Goal: Task Accomplishment & Management: Manage account settings

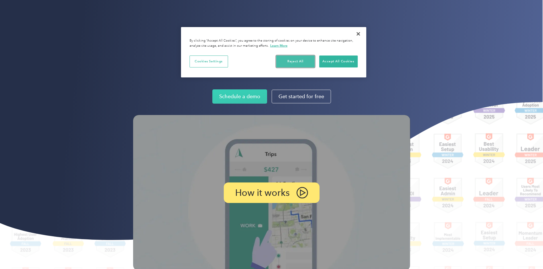
click at [302, 61] on button "Reject All" at bounding box center [295, 62] width 38 height 12
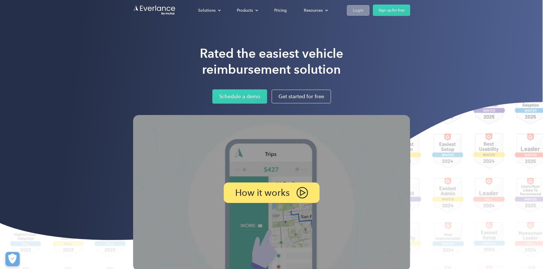
click at [363, 9] on div "Login" at bounding box center [358, 10] width 11 height 7
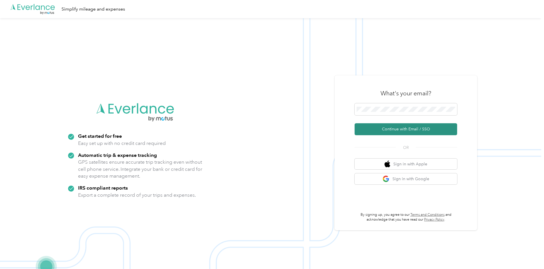
click at [418, 128] on button "Continue with Email / SSO" at bounding box center [406, 129] width 103 height 12
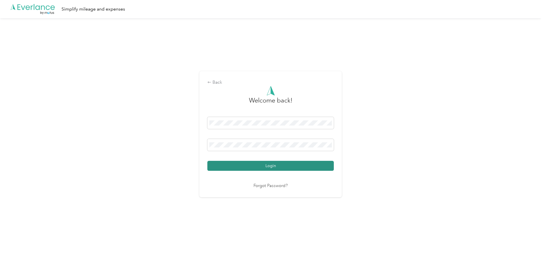
click at [279, 165] on button "Login" at bounding box center [270, 166] width 126 height 10
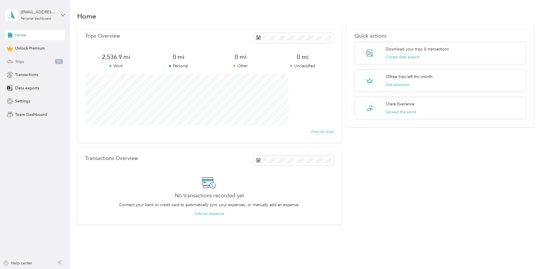
click at [23, 60] on span "Trips" at bounding box center [19, 62] width 9 height 6
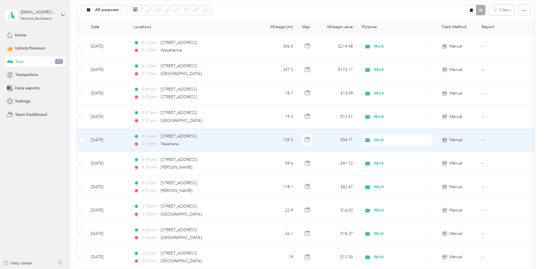
scroll to position [57, 0]
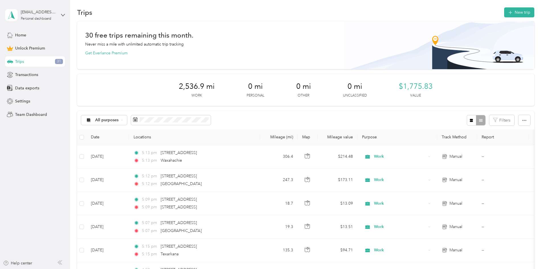
scroll to position [0, 0]
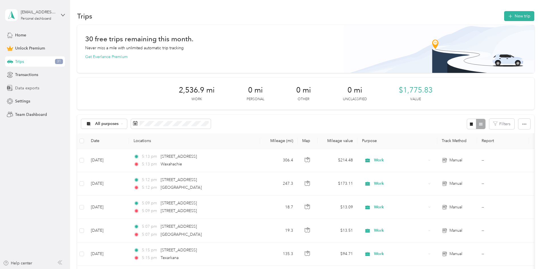
click at [29, 87] on span "Data exports" at bounding box center [27, 88] width 24 height 6
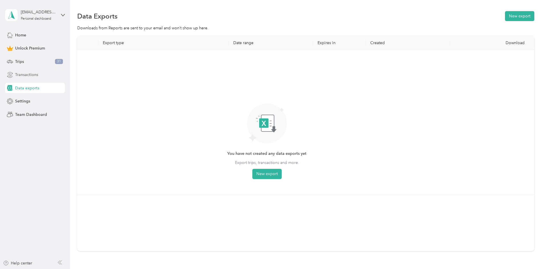
click at [29, 74] on span "Transactions" at bounding box center [26, 75] width 23 height 6
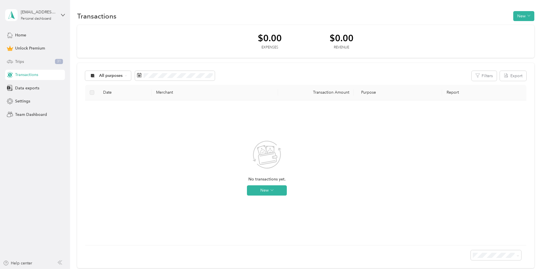
click at [21, 62] on span "Trips" at bounding box center [19, 62] width 9 height 6
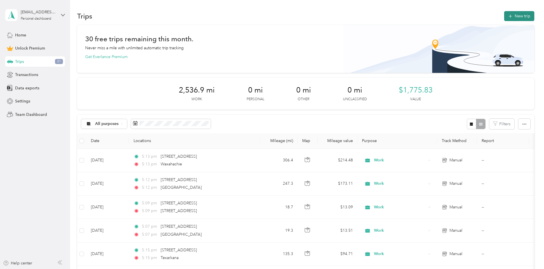
click at [504, 15] on button "New trip" at bounding box center [519, 16] width 30 height 10
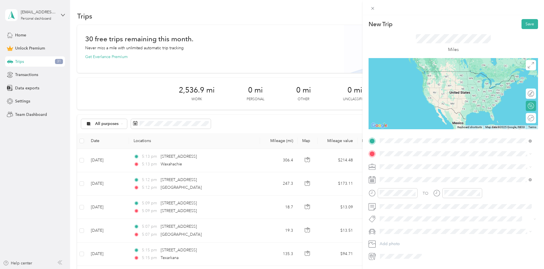
click at [412, 164] on span "[STREET_ADDRESS][US_STATE]" at bounding box center [419, 161] width 57 height 5
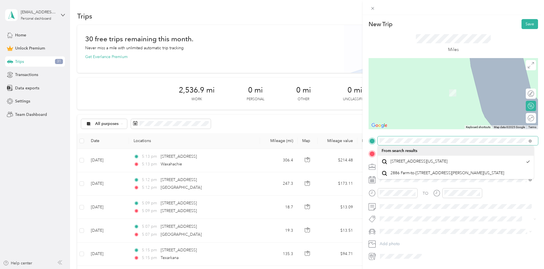
click at [366, 130] on form "New Trip Save This trip cannot be edited because it is either under review, app…" at bounding box center [453, 140] width 181 height 242
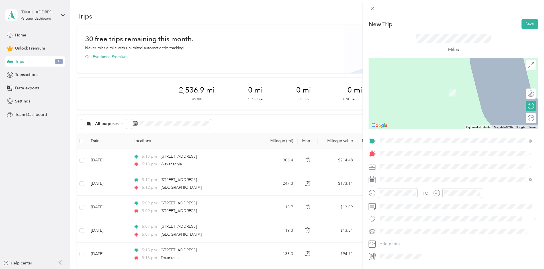
click at [493, 226] on div "TO Add photo" at bounding box center [454, 198] width 170 height 125
click at [402, 173] on span "[GEOGRAPHIC_DATA] [US_STATE], [GEOGRAPHIC_DATA]" at bounding box center [423, 177] width 64 height 10
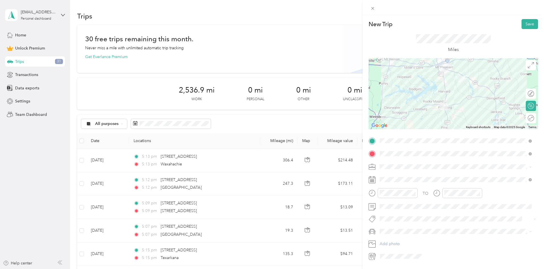
click at [392, 169] on span at bounding box center [458, 166] width 160 height 9
click at [388, 176] on span "Work" at bounding box center [387, 174] width 10 height 5
click at [526, 119] on div at bounding box center [528, 118] width 12 height 6
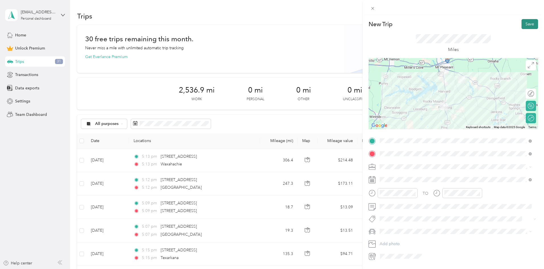
click at [524, 26] on button "Save" at bounding box center [530, 24] width 17 height 10
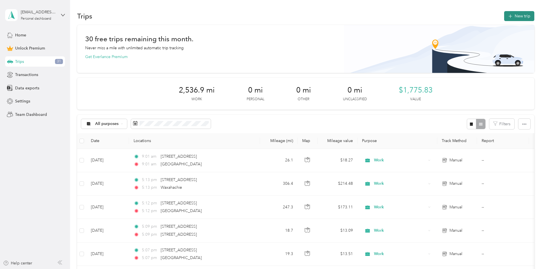
click at [504, 14] on button "New trip" at bounding box center [519, 16] width 30 height 10
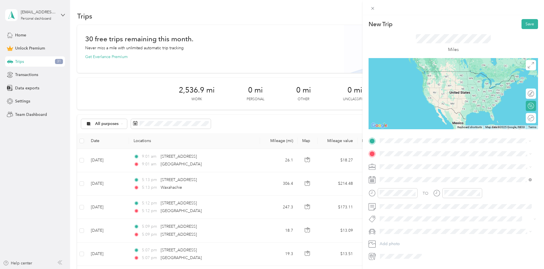
click at [368, 157] on form "New Trip Save This trip cannot be edited because it is either under review, app…" at bounding box center [453, 140] width 181 height 242
click at [407, 163] on span "[STREET_ADDRESS][US_STATE]" at bounding box center [419, 160] width 57 height 5
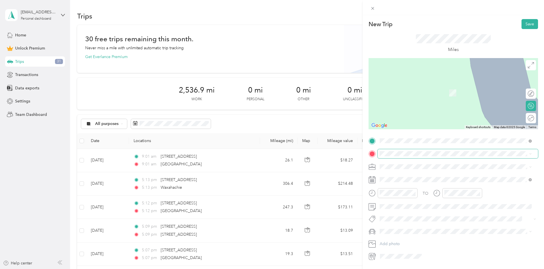
click at [392, 156] on span at bounding box center [458, 153] width 160 height 9
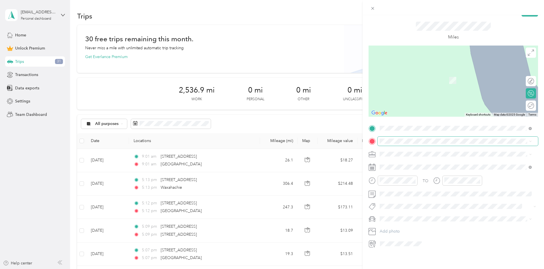
scroll to position [17, 0]
click at [405, 160] on span "[GEOGRAPHIC_DATA][US_STATE], [GEOGRAPHIC_DATA]" at bounding box center [443, 157] width 105 height 5
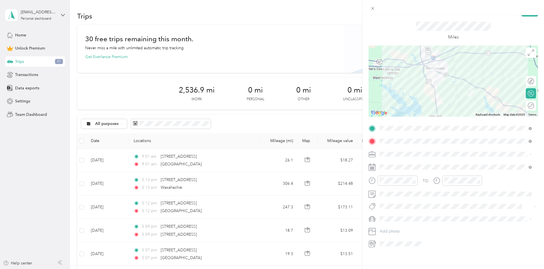
click at [389, 159] on span "Work" at bounding box center [387, 159] width 10 height 5
click at [394, 195] on icon at bounding box center [394, 195] width 6 height 6
click at [428, 215] on div "5" at bounding box center [428, 214] width 7 height 7
click at [526, 103] on div at bounding box center [528, 106] width 12 height 6
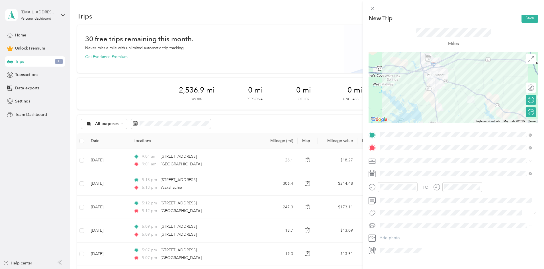
scroll to position [0, 0]
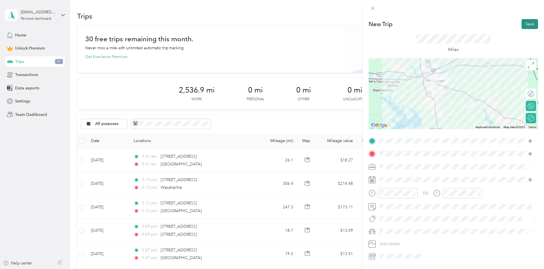
click at [528, 22] on button "Save" at bounding box center [530, 24] width 17 height 10
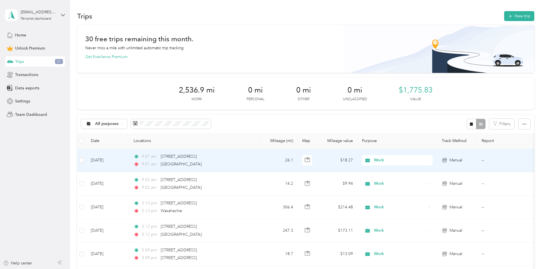
click at [260, 157] on td "9:01 am 2886 Fm [STREET_ADDRESS] 9:01 am [GEOGRAPHIC_DATA]" at bounding box center [194, 160] width 131 height 23
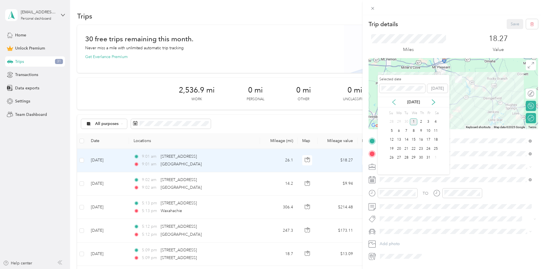
click at [393, 101] on icon at bounding box center [394, 102] width 6 height 6
click at [420, 121] on div "4" at bounding box center [420, 122] width 7 height 7
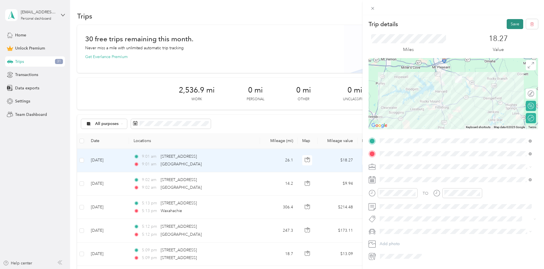
click at [510, 25] on button "Save" at bounding box center [515, 24] width 17 height 10
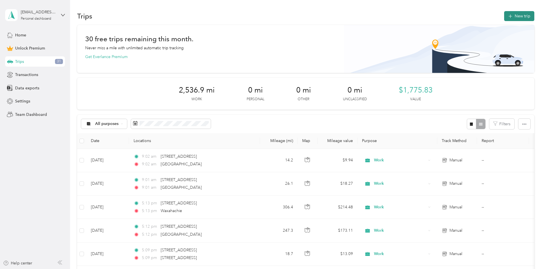
click at [504, 16] on button "New trip" at bounding box center [519, 16] width 30 height 10
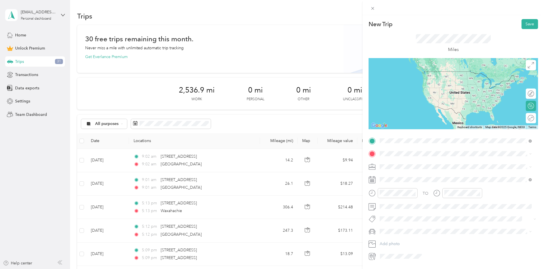
click at [474, 162] on div "[STREET_ADDRESS][US_STATE]" at bounding box center [456, 162] width 148 height 8
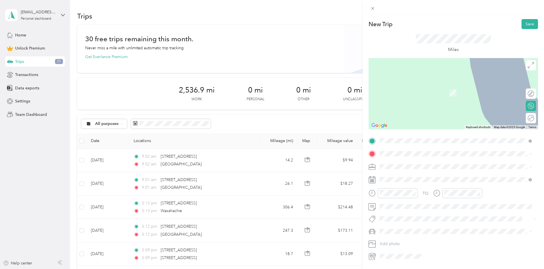
click at [414, 175] on span "[GEOGRAPHIC_DATA][US_STATE], [GEOGRAPHIC_DATA]" at bounding box center [443, 172] width 105 height 5
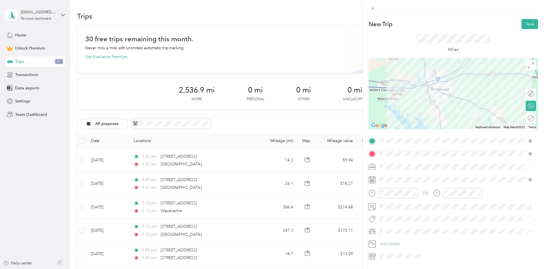
click at [387, 179] on li "Work" at bounding box center [456, 177] width 156 height 10
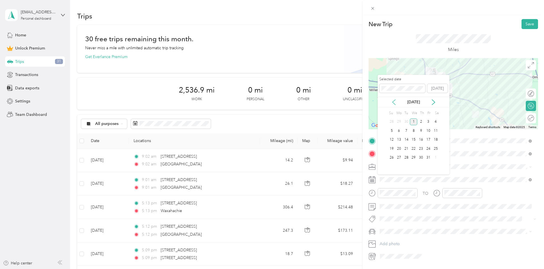
click at [394, 105] on icon at bounding box center [394, 102] width 6 height 6
click at [399, 130] on div "8" at bounding box center [398, 130] width 7 height 7
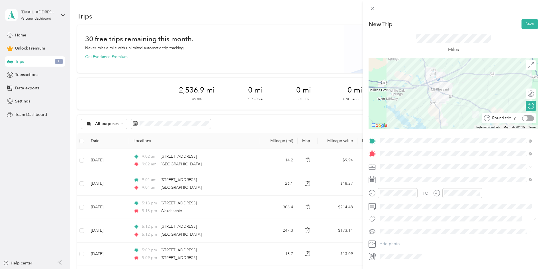
click at [524, 119] on div at bounding box center [528, 118] width 12 height 6
click at [525, 22] on button "Save" at bounding box center [530, 24] width 17 height 10
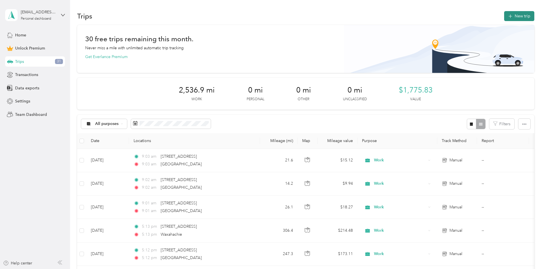
click at [504, 15] on button "New trip" at bounding box center [519, 16] width 30 height 10
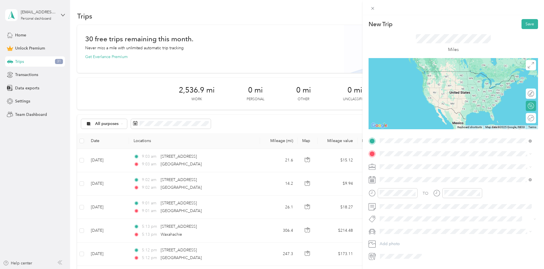
click at [417, 161] on span "[STREET_ADDRESS][US_STATE]" at bounding box center [419, 161] width 57 height 5
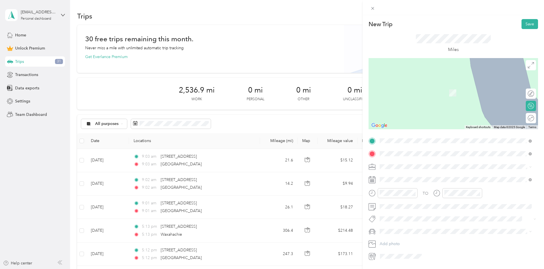
click at [419, 174] on span "[GEOGRAPHIC_DATA][US_STATE], [GEOGRAPHIC_DATA]" at bounding box center [443, 174] width 105 height 5
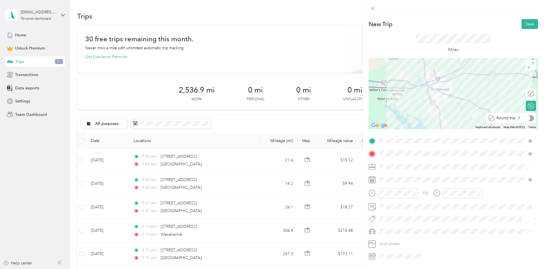
click at [527, 118] on div at bounding box center [530, 118] width 8 height 6
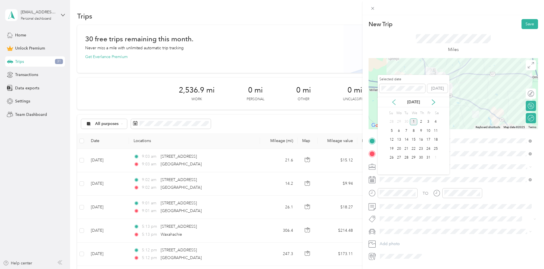
click at [394, 100] on icon at bounding box center [394, 102] width 6 height 6
click at [413, 131] on div "10" at bounding box center [413, 130] width 7 height 7
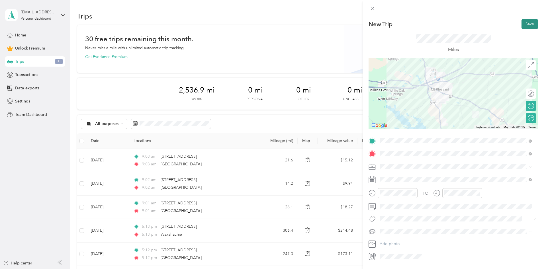
click at [525, 23] on button "Save" at bounding box center [530, 24] width 17 height 10
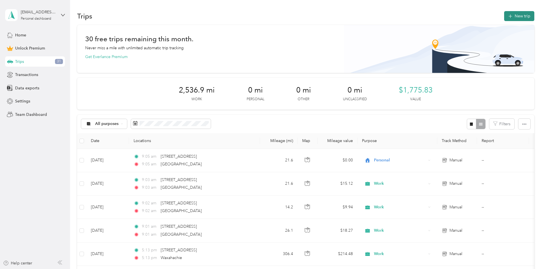
click at [504, 17] on button "New trip" at bounding box center [519, 16] width 30 height 10
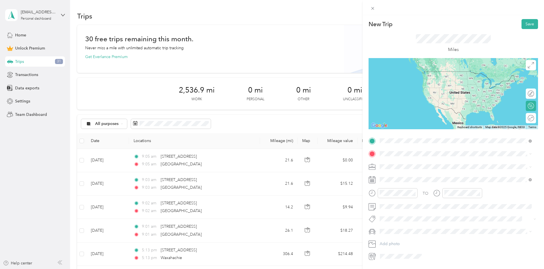
click at [415, 163] on span "[STREET_ADDRESS][US_STATE]" at bounding box center [419, 161] width 57 height 5
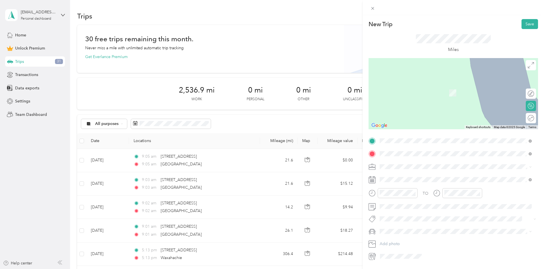
click at [422, 177] on span "[STREET_ADDRESS][US_STATE][US_STATE]" at bounding box center [430, 174] width 78 height 5
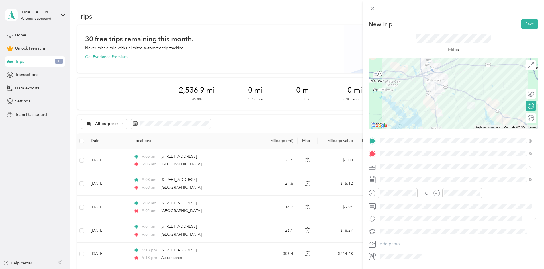
click at [534, 118] on div "Round trip" at bounding box center [534, 118] width 0 height 6
click at [526, 118] on div at bounding box center [528, 118] width 12 height 6
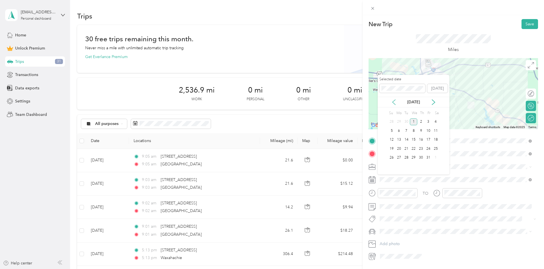
click at [394, 102] on icon at bounding box center [394, 102] width 6 height 6
click at [414, 131] on div "10" at bounding box center [413, 130] width 7 height 7
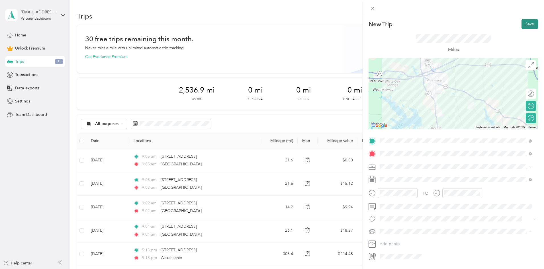
click at [526, 25] on button "Save" at bounding box center [530, 24] width 17 height 10
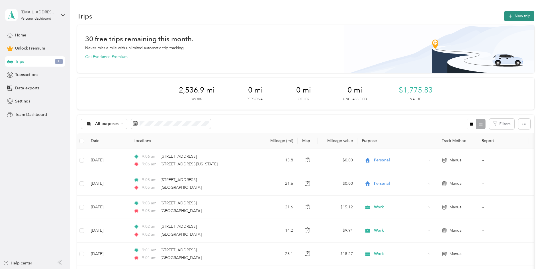
click at [504, 15] on button "New trip" at bounding box center [519, 16] width 30 height 10
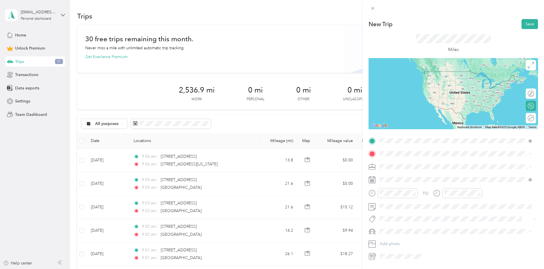
click at [410, 164] on span "[STREET_ADDRESS][US_STATE]" at bounding box center [419, 161] width 57 height 5
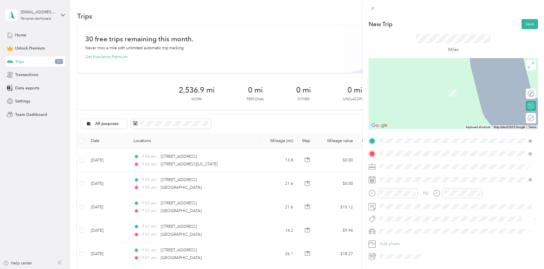
click at [397, 175] on span "[GEOGRAPHIC_DATA] [US_STATE], [GEOGRAPHIC_DATA]" at bounding box center [423, 177] width 64 height 10
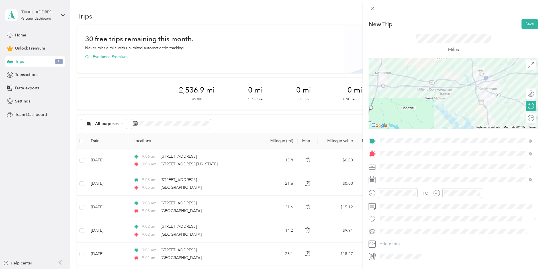
click at [385, 176] on span "Work" at bounding box center [387, 176] width 10 height 5
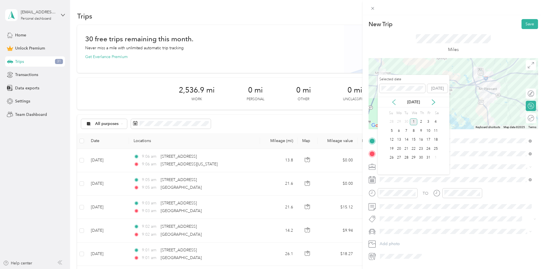
click at [394, 103] on icon at bounding box center [394, 102] width 6 height 6
click at [430, 131] on div "12" at bounding box center [428, 130] width 7 height 7
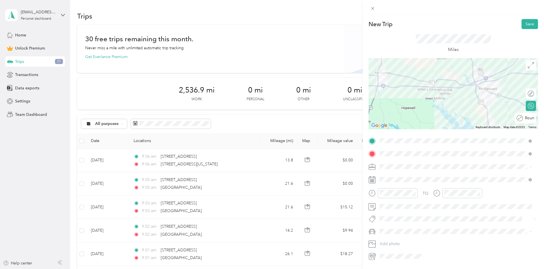
click at [526, 121] on div "Round trip" at bounding box center [528, 118] width 11 height 6
click at [524, 119] on div at bounding box center [528, 118] width 12 height 6
click at [525, 26] on button "Save" at bounding box center [530, 24] width 17 height 10
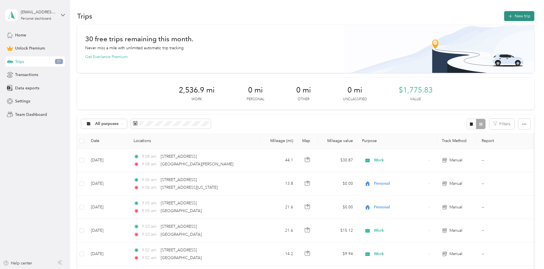
click at [504, 18] on button "New trip" at bounding box center [519, 16] width 30 height 10
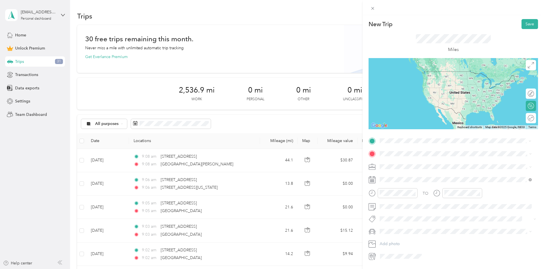
click at [393, 163] on span "[STREET_ADDRESS][US_STATE]" at bounding box center [419, 161] width 57 height 5
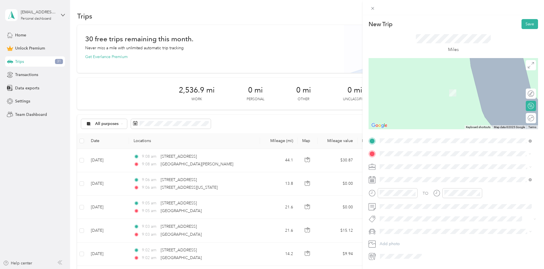
click at [403, 176] on span "Turtle [STREET_ADDRESS][US_STATE]" at bounding box center [425, 174] width 68 height 5
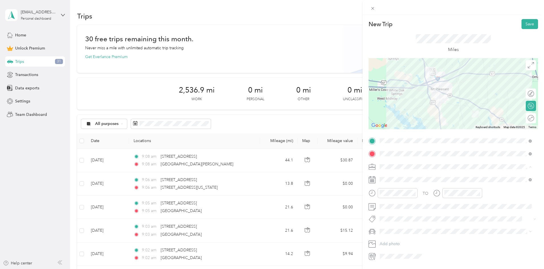
click at [388, 176] on div "Work" at bounding box center [456, 177] width 148 height 6
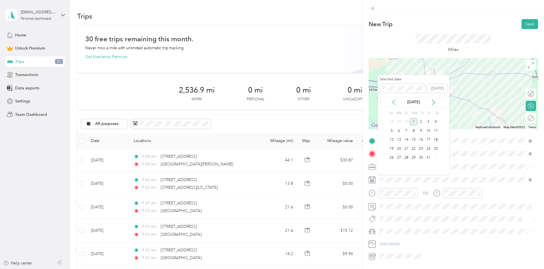
click at [393, 101] on icon at bounding box center [394, 102] width 6 height 6
click at [406, 139] on div "16" at bounding box center [406, 139] width 7 height 7
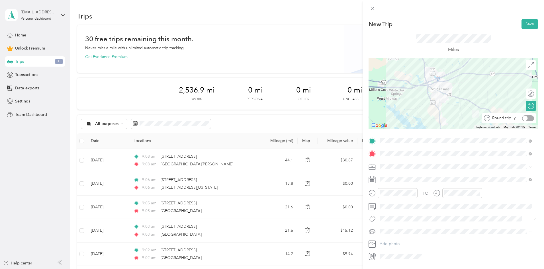
click at [528, 119] on div at bounding box center [528, 118] width 12 height 6
click at [526, 21] on button "Save" at bounding box center [530, 24] width 17 height 10
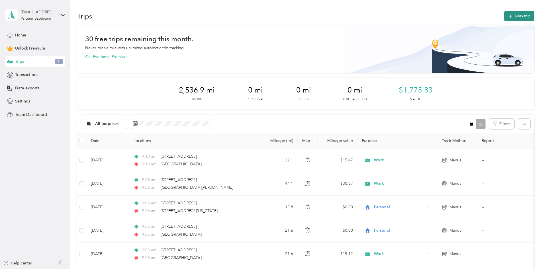
click at [504, 16] on button "New trip" at bounding box center [519, 16] width 30 height 10
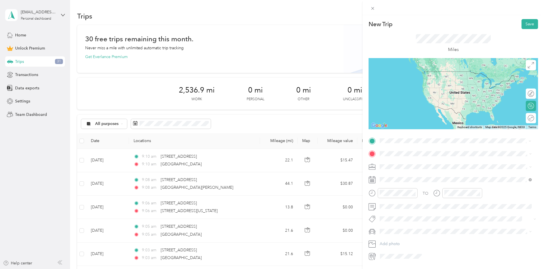
click at [400, 164] on span "[STREET_ADDRESS][US_STATE]" at bounding box center [419, 161] width 57 height 5
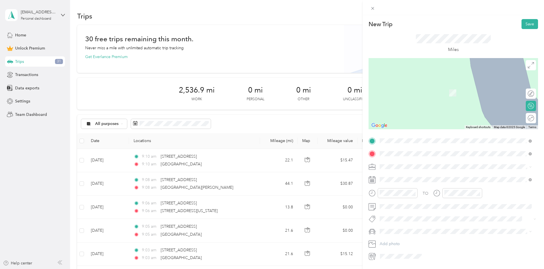
click at [402, 184] on span "Turtle [STREET_ADDRESS][US_STATE]" at bounding box center [425, 185] width 68 height 5
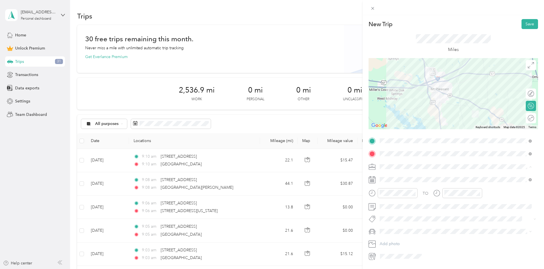
click at [387, 178] on li "Work" at bounding box center [456, 177] width 156 height 10
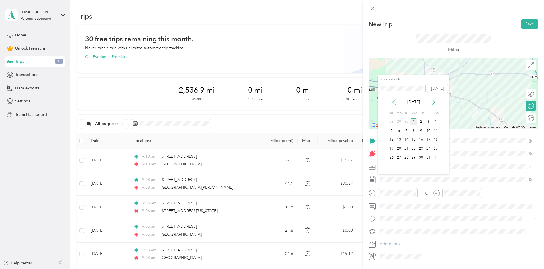
click at [394, 102] on icon at bounding box center [394, 102] width 6 height 6
click at [397, 158] on div "29" at bounding box center [398, 157] width 7 height 7
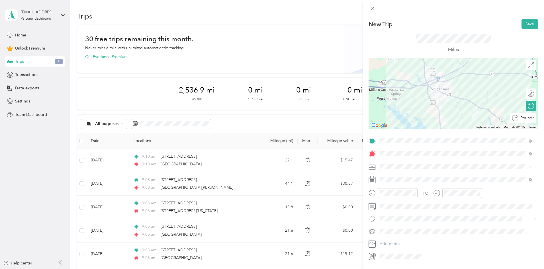
click at [526, 117] on div "Round trip" at bounding box center [527, 118] width 16 height 6
click at [526, 117] on div at bounding box center [528, 118] width 12 height 6
click at [527, 24] on button "Save" at bounding box center [530, 24] width 17 height 10
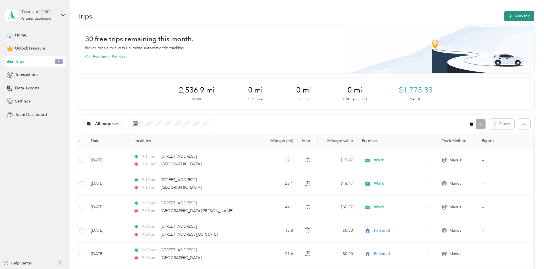
click at [504, 17] on button "New trip" at bounding box center [519, 16] width 30 height 10
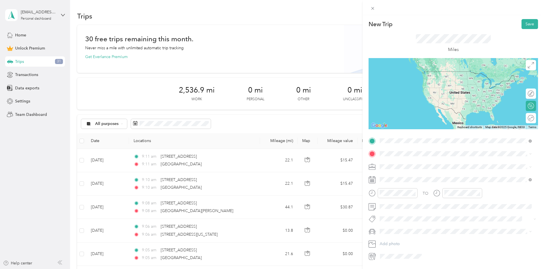
click at [397, 160] on span "[STREET_ADDRESS][US_STATE]" at bounding box center [419, 161] width 57 height 5
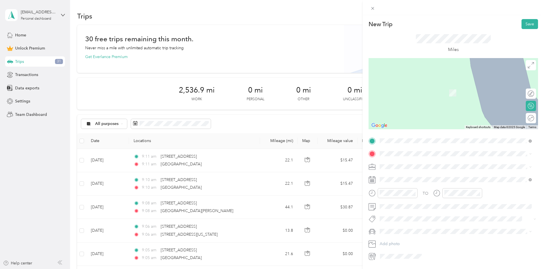
click at [400, 179] on span "[GEOGRAPHIC_DATA] [US_STATE], [GEOGRAPHIC_DATA]" at bounding box center [423, 176] width 64 height 10
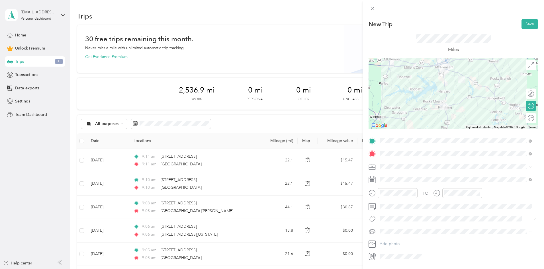
click at [386, 177] on span "Work" at bounding box center [387, 175] width 10 height 5
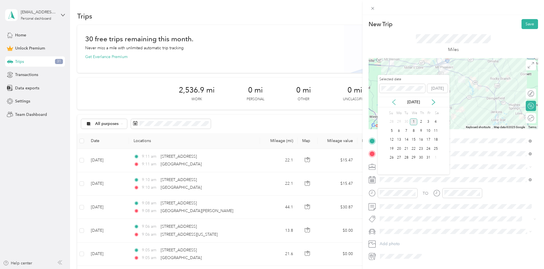
click at [393, 102] on icon at bounding box center [394, 102] width 6 height 6
click at [415, 147] on div "24" at bounding box center [413, 148] width 7 height 7
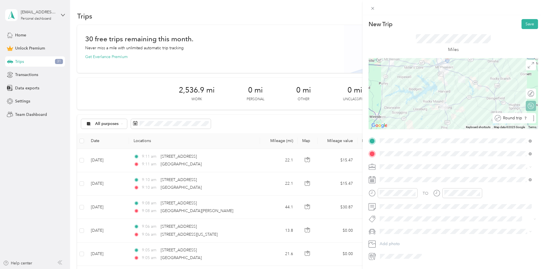
click at [533, 121] on div at bounding box center [533, 118] width 1 height 6
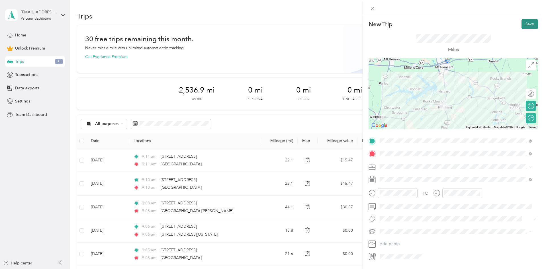
click at [526, 24] on button "Save" at bounding box center [530, 24] width 17 height 10
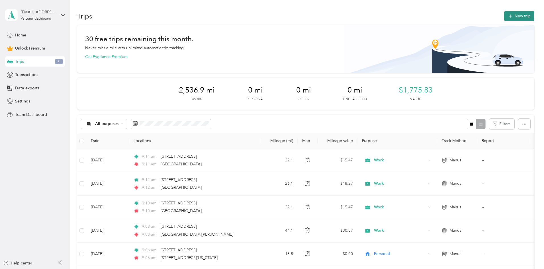
click at [504, 15] on button "New trip" at bounding box center [519, 16] width 30 height 10
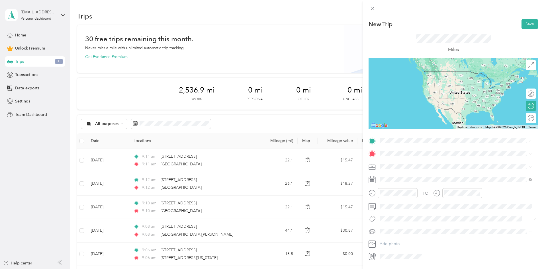
click at [398, 160] on span "[STREET_ADDRESS][US_STATE]" at bounding box center [419, 161] width 57 height 5
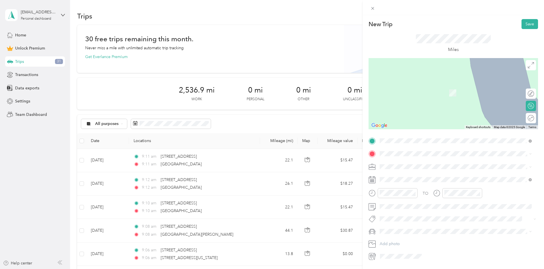
click at [401, 179] on span "[GEOGRAPHIC_DATA] [US_STATE], [GEOGRAPHIC_DATA]" at bounding box center [423, 176] width 64 height 10
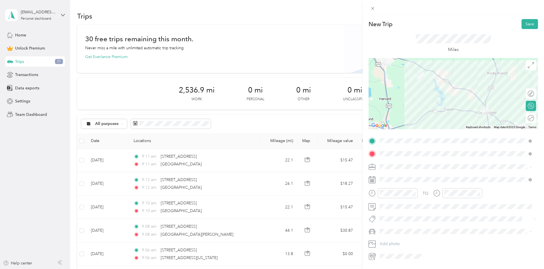
click at [388, 173] on li "Work" at bounding box center [456, 177] width 156 height 10
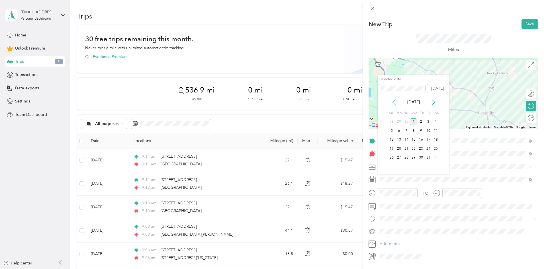
click at [393, 101] on icon at bounding box center [394, 102] width 6 height 6
click at [422, 147] on div "25" at bounding box center [420, 148] width 7 height 7
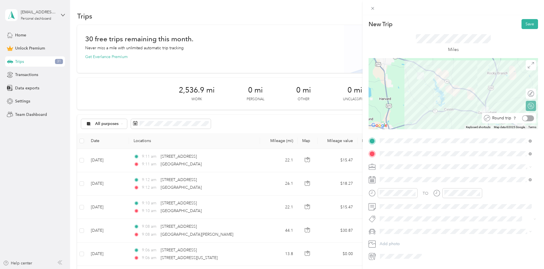
click at [526, 121] on div at bounding box center [528, 118] width 12 height 6
click at [525, 23] on button "Save" at bounding box center [530, 24] width 17 height 10
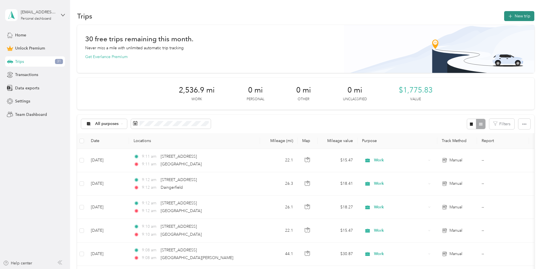
click at [504, 14] on button "New trip" at bounding box center [519, 16] width 30 height 10
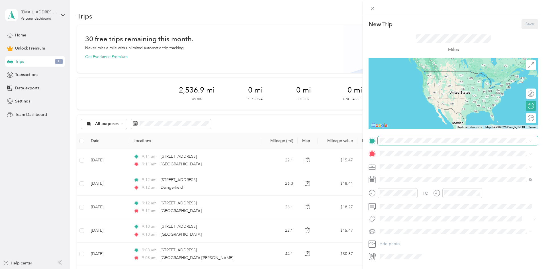
click at [395, 143] on span at bounding box center [458, 140] width 160 height 9
click at [404, 162] on span "[STREET_ADDRESS][US_STATE]" at bounding box center [419, 161] width 57 height 5
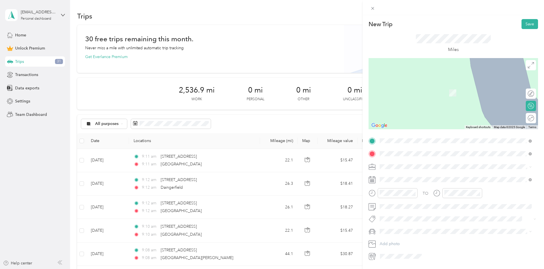
click at [407, 190] on span "[GEOGRAPHIC_DATA][US_STATE], [GEOGRAPHIC_DATA]" at bounding box center [443, 190] width 105 height 5
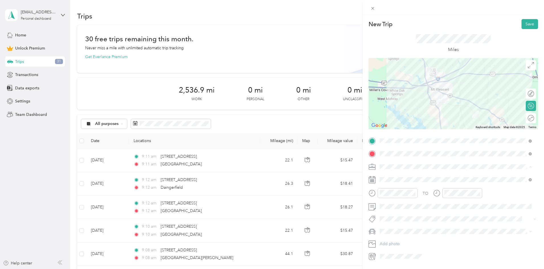
click at [390, 175] on span "Work" at bounding box center [387, 176] width 10 height 5
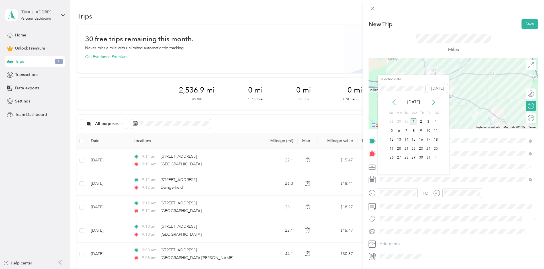
click at [392, 101] on icon at bounding box center [394, 102] width 6 height 6
click at [406, 156] on div "30" at bounding box center [406, 157] width 7 height 7
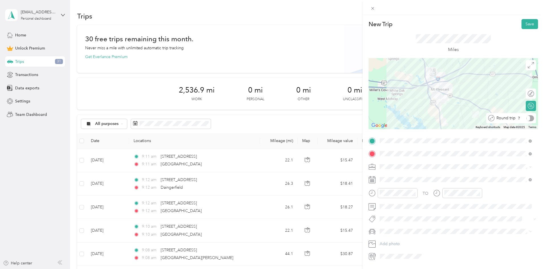
click at [525, 120] on div "Round trip" at bounding box center [515, 118] width 40 height 6
click at [525, 120] on div at bounding box center [528, 118] width 12 height 6
click at [526, 26] on button "Save" at bounding box center [530, 24] width 17 height 10
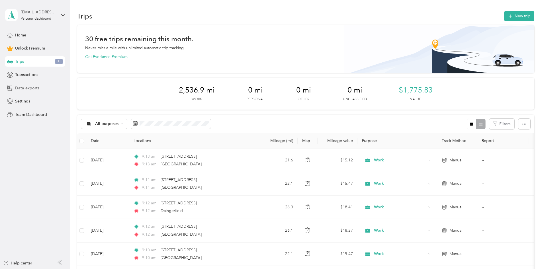
click at [34, 88] on span "Data exports" at bounding box center [27, 88] width 24 height 6
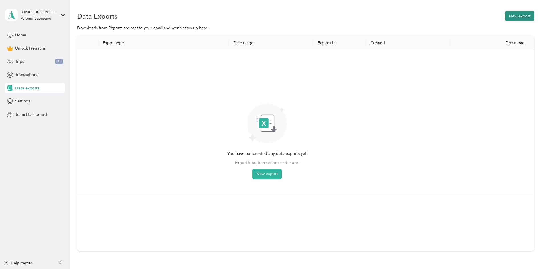
click at [505, 17] on button "New export" at bounding box center [519, 16] width 29 height 10
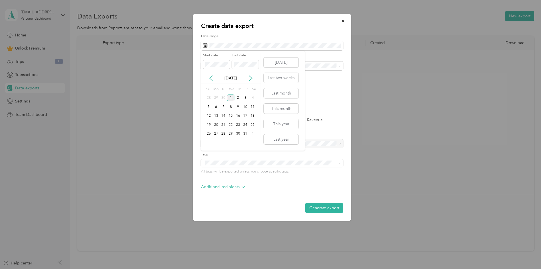
click at [210, 79] on icon at bounding box center [211, 78] width 6 height 6
click at [216, 99] on div "1" at bounding box center [216, 98] width 7 height 7
click at [322, 207] on button "Generate export" at bounding box center [324, 208] width 38 height 10
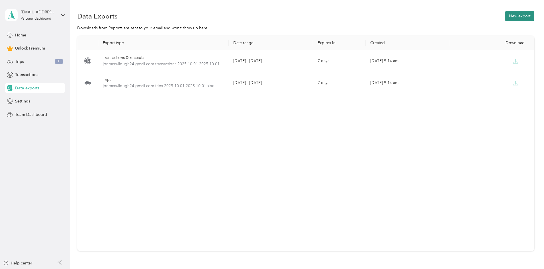
click at [505, 16] on button "New export" at bounding box center [519, 16] width 29 height 10
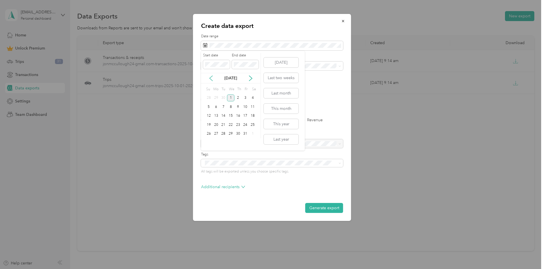
click at [210, 77] on icon at bounding box center [211, 78] width 3 height 5
click at [216, 97] on div "1" at bounding box center [216, 98] width 7 height 7
click at [277, 92] on button "Last month" at bounding box center [281, 93] width 35 height 10
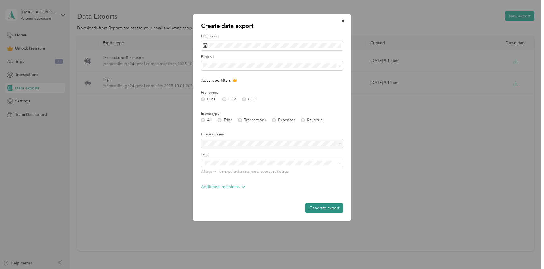
click at [322, 209] on button "Generate export" at bounding box center [324, 208] width 38 height 10
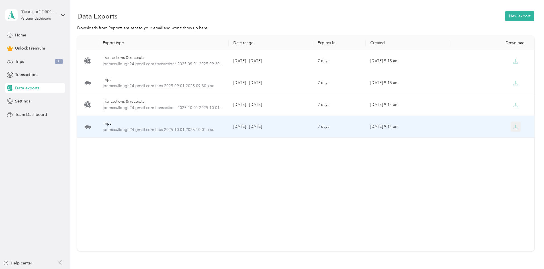
click at [511, 128] on button "button" at bounding box center [516, 127] width 10 height 10
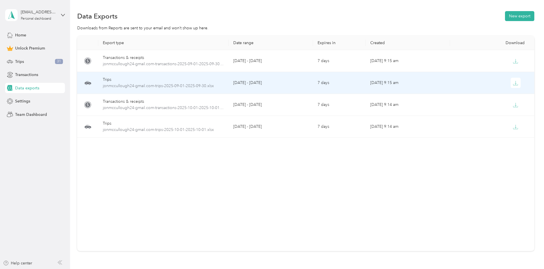
click at [370, 81] on td "[DATE] 9:15 am" at bounding box center [408, 83] width 84 height 22
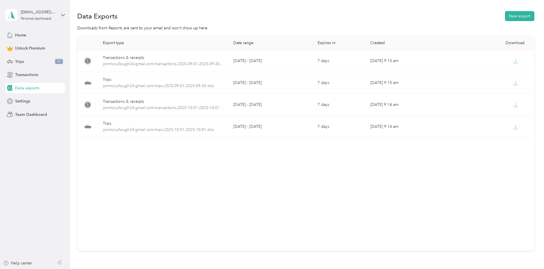
drag, startPoint x: 412, startPoint y: 105, endPoint x: 384, endPoint y: 153, distance: 55.5
click at [384, 153] on div "Export type Date range Expires in Created Download Transactions & receipts jonm…" at bounding box center [305, 143] width 457 height 215
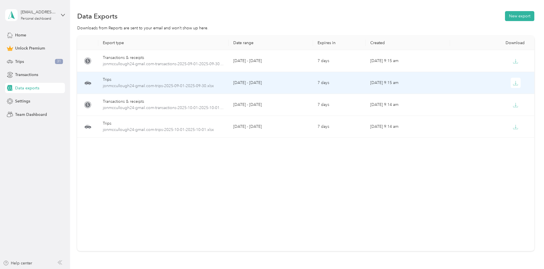
click at [378, 83] on td "[DATE] 9:15 am" at bounding box center [408, 83] width 84 height 22
click at [513, 84] on icon "button" at bounding box center [515, 84] width 5 height 1
